Goal: Download file/media

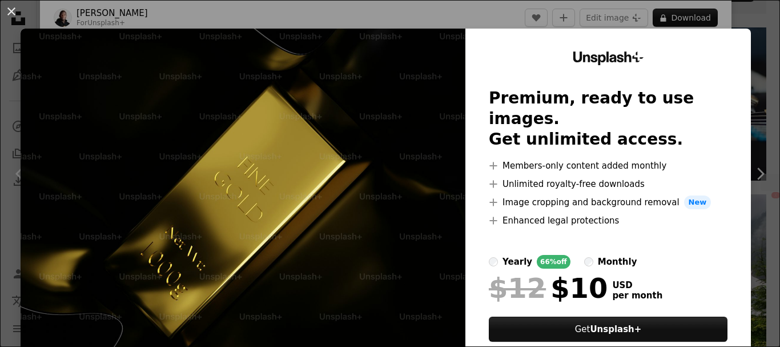
click at [722, 16] on div "An X shape Unsplash+ Premium, ready to use images. Get unlimited access. A plus…" at bounding box center [390, 173] width 780 height 347
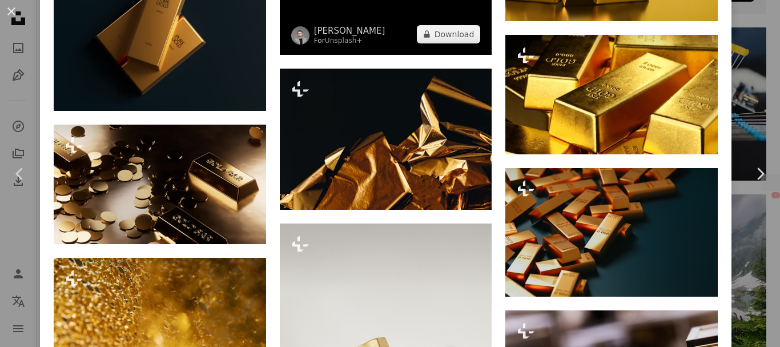
scroll to position [1542, 0]
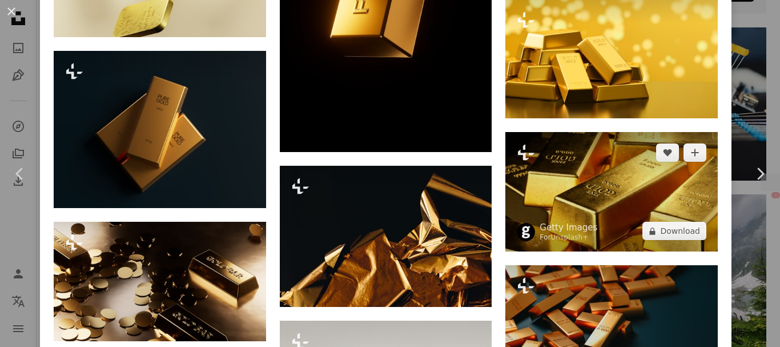
click at [635, 187] on img at bounding box center [612, 191] width 212 height 119
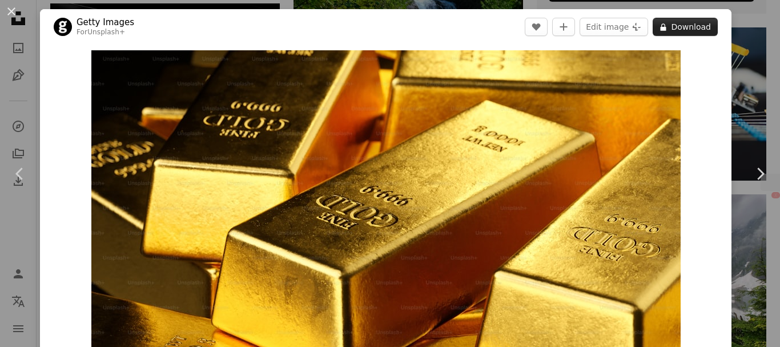
click at [687, 30] on button "A lock Download" at bounding box center [685, 27] width 65 height 18
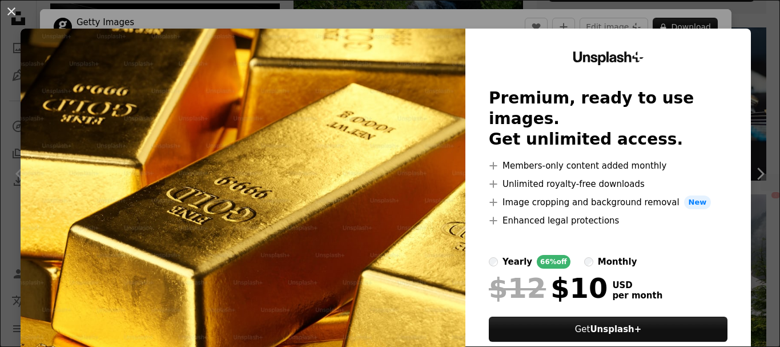
click at [745, 14] on div "An X shape Unsplash+ Premium, ready to use images. Get unlimited access. A plus…" at bounding box center [390, 173] width 780 height 347
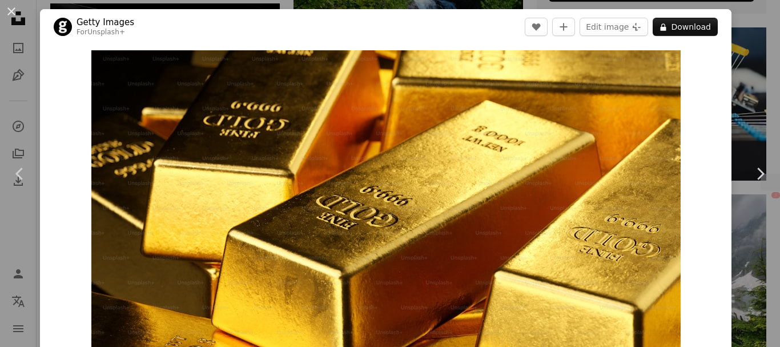
click at [728, 5] on div "An X shape Chevron left Chevron right Getty Images For Unsplash+ A heart A plus…" at bounding box center [390, 173] width 780 height 347
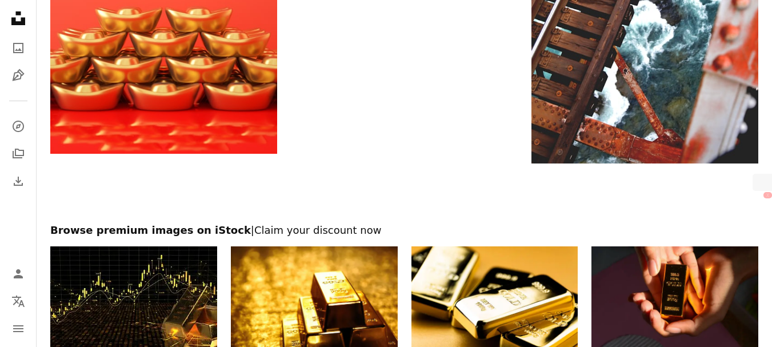
scroll to position [2114, 0]
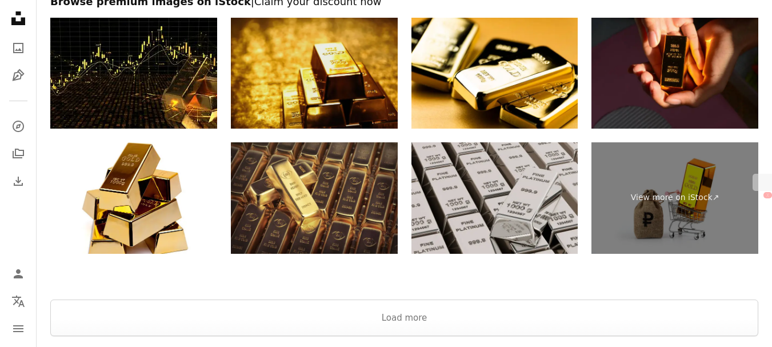
click at [343, 53] on img at bounding box center [314, 73] width 167 height 111
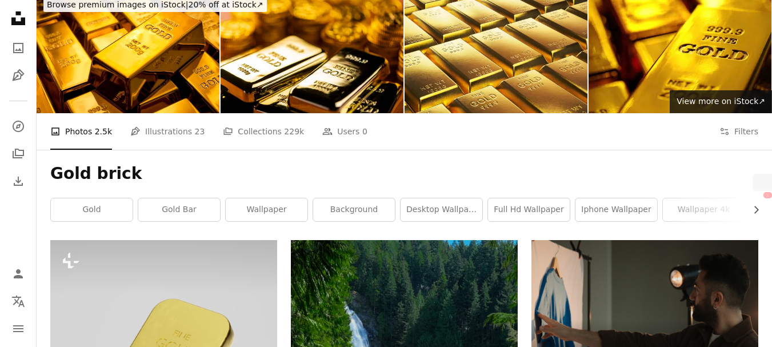
scroll to position [0, 0]
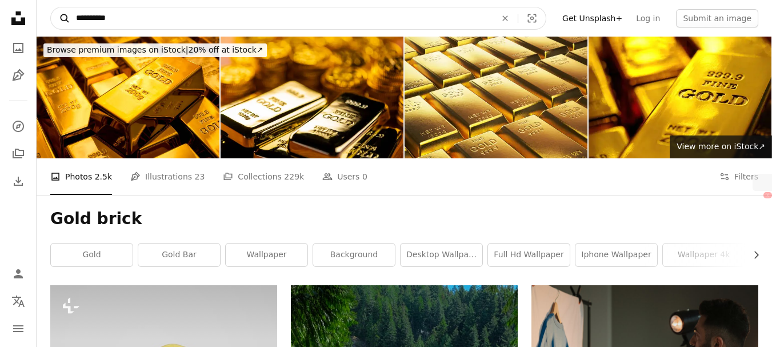
drag, startPoint x: 128, startPoint y: 15, endPoint x: 53, endPoint y: 18, distance: 74.9
click at [53, 18] on form "**********" at bounding box center [298, 18] width 496 height 23
